Goal: Information Seeking & Learning: Learn about a topic

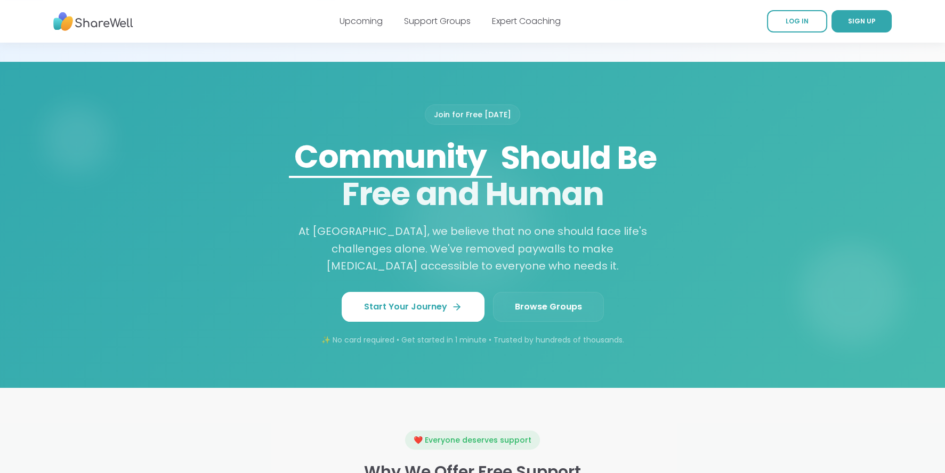
scroll to position [799, 0]
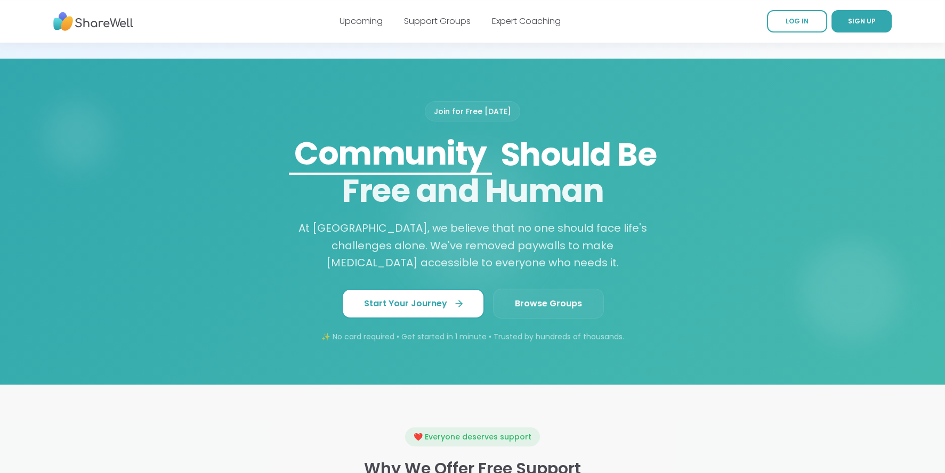
click at [417, 310] on span "Start Your Journey" at bounding box center [413, 303] width 98 height 13
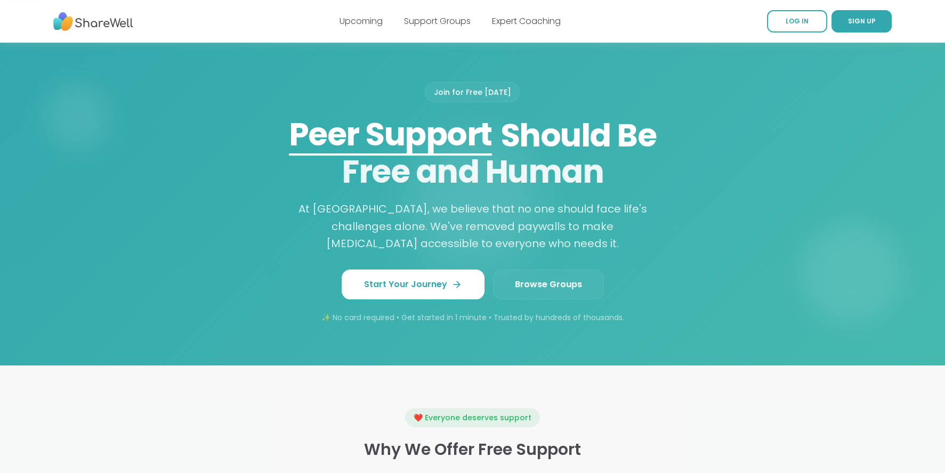
click at [545, 299] on link "Browse Groups" at bounding box center [548, 285] width 111 height 30
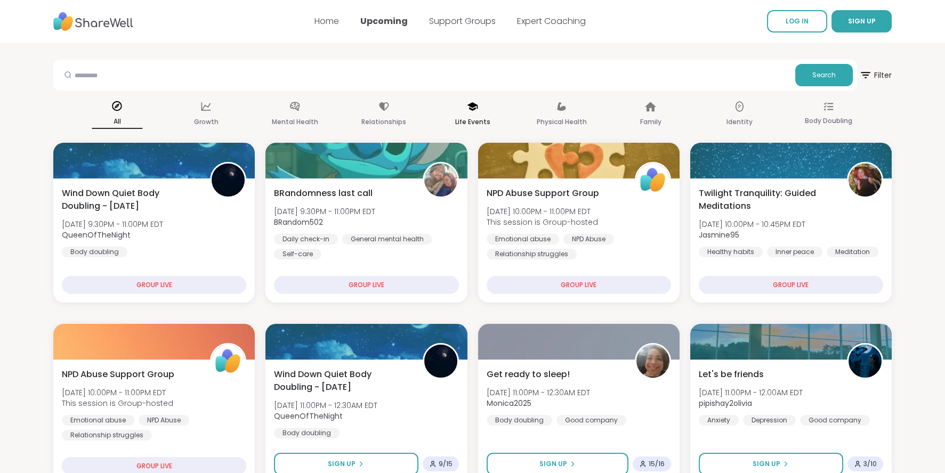
click at [470, 111] on icon at bounding box center [473, 107] width 12 height 12
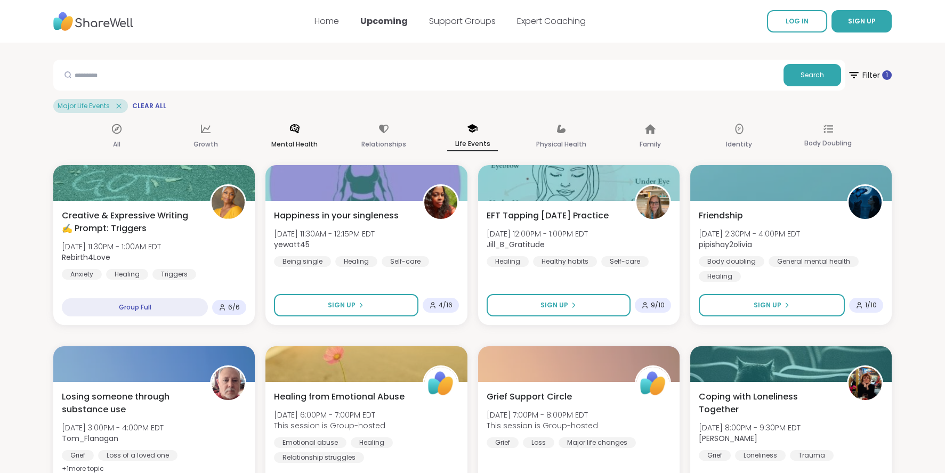
click at [290, 136] on div "Mental Health" at bounding box center [294, 136] width 51 height 39
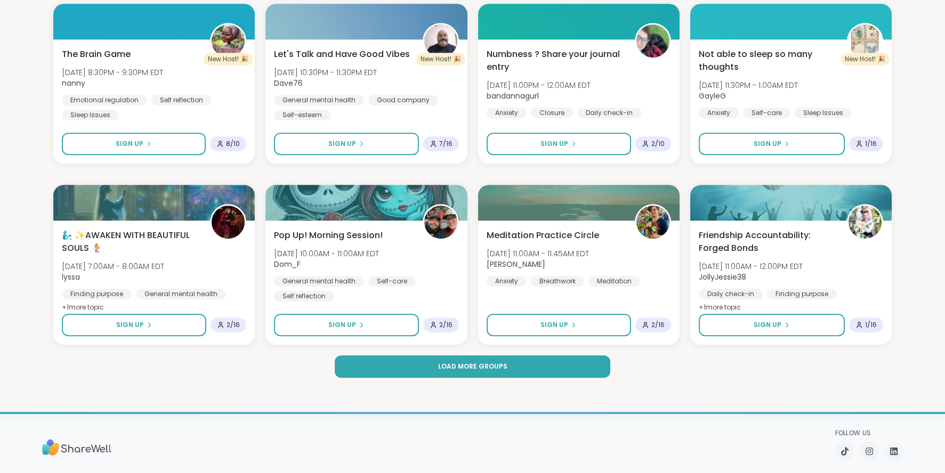
scroll to position [1438, 0]
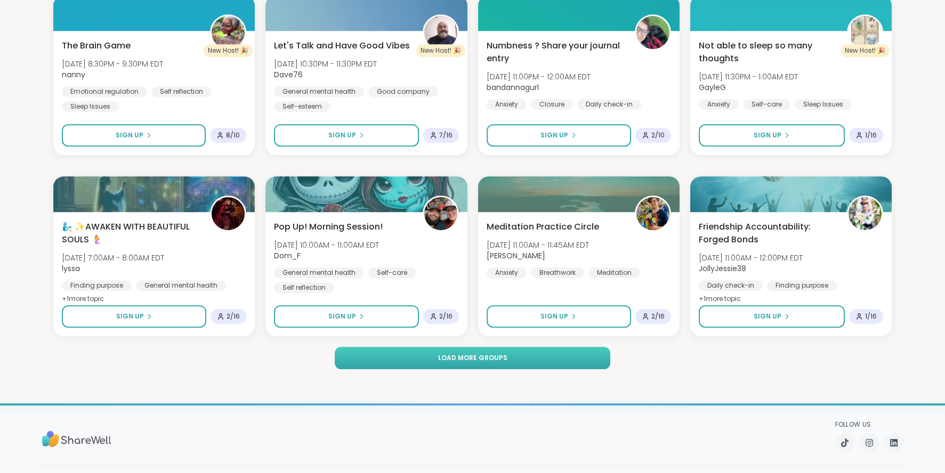
click at [476, 359] on span "Load more groups" at bounding box center [471, 358] width 69 height 10
click at [475, 358] on span "Load more groups" at bounding box center [471, 358] width 69 height 10
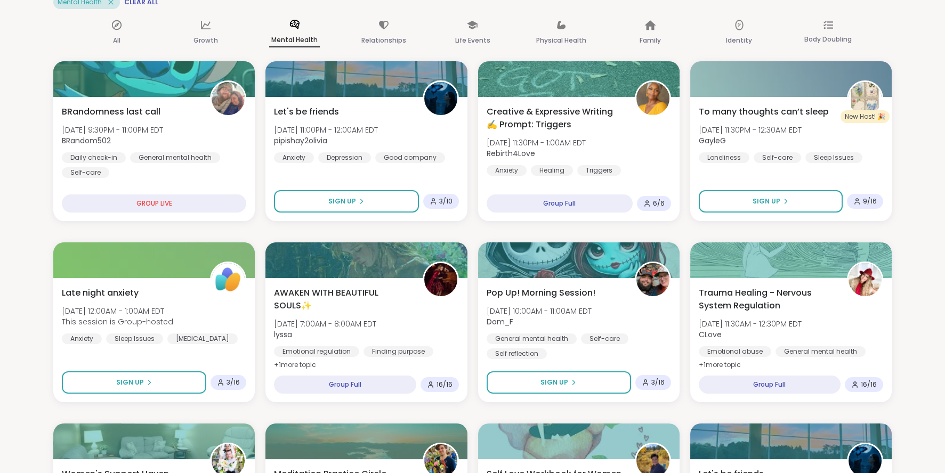
scroll to position [0, 0]
